Goal: Information Seeking & Learning: Find specific fact

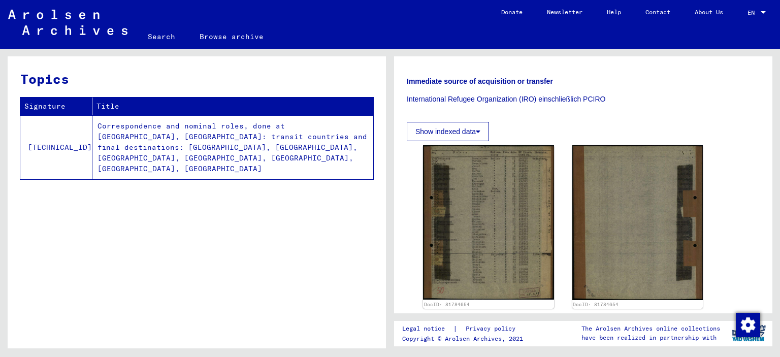
scroll to position [335, 0]
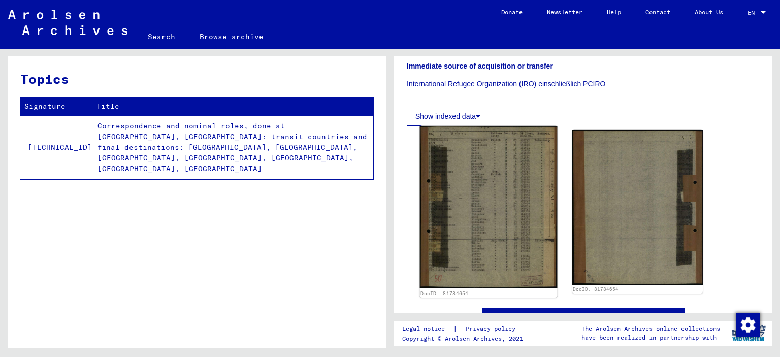
click at [453, 136] on img at bounding box center [488, 207] width 137 height 163
click at [488, 140] on img at bounding box center [488, 207] width 137 height 163
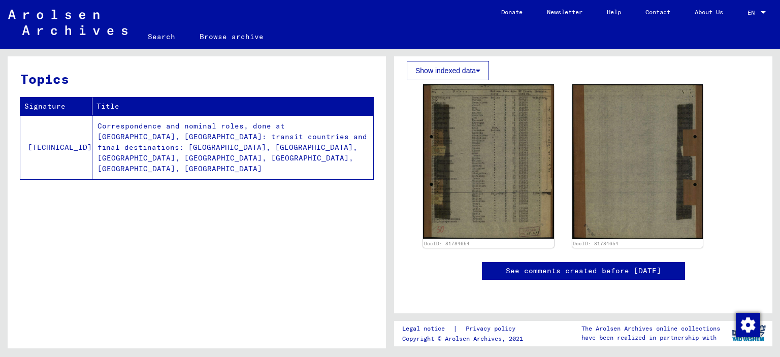
scroll to position [636, 0]
click at [161, 33] on link "Search" at bounding box center [162, 36] width 52 height 24
